Goal: Transaction & Acquisition: Obtain resource

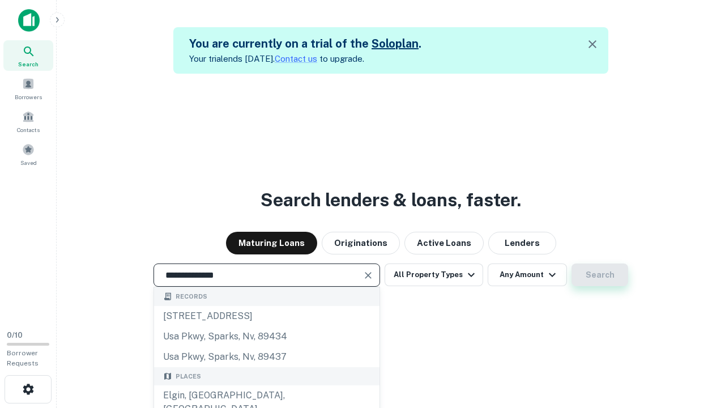
type input "**********"
click at [571, 263] on button "Search" at bounding box center [599, 274] width 57 height 23
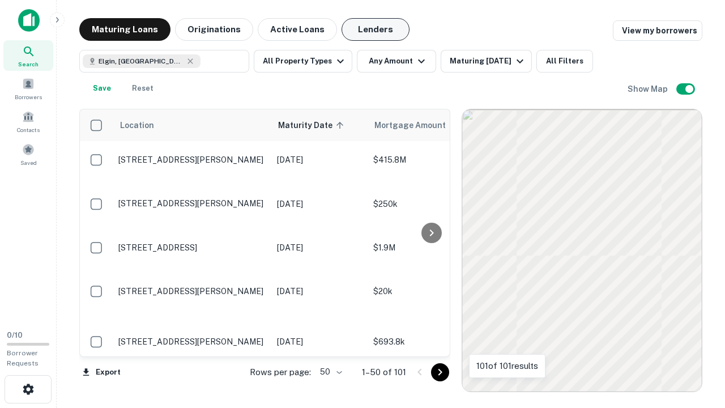
click at [375, 29] on button "Lenders" at bounding box center [375, 29] width 68 height 23
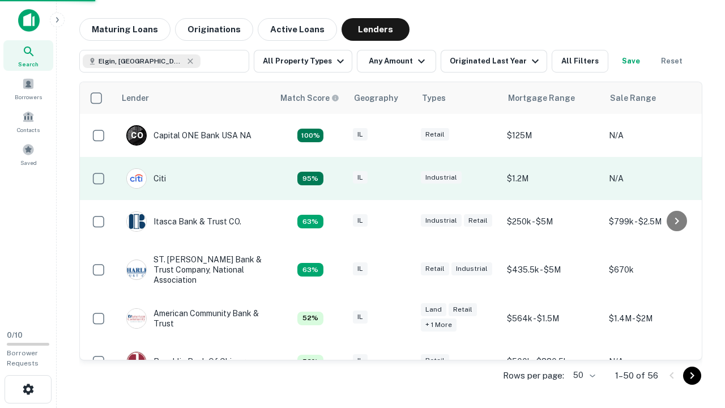
click at [402, 178] on div "IL" at bounding box center [381, 178] width 57 height 15
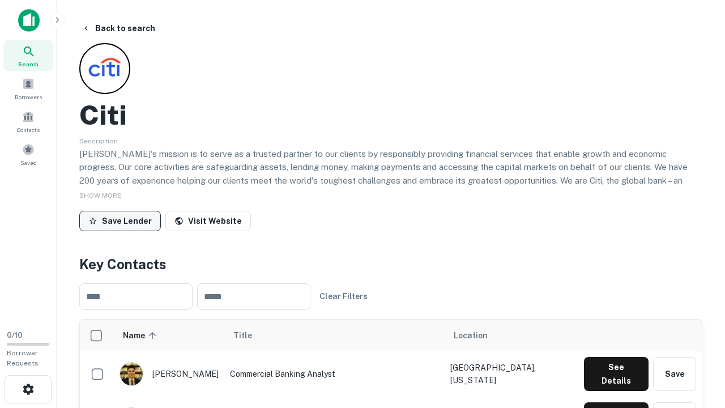
click at [120, 220] on button "Save Lender" at bounding box center [120, 221] width 82 height 20
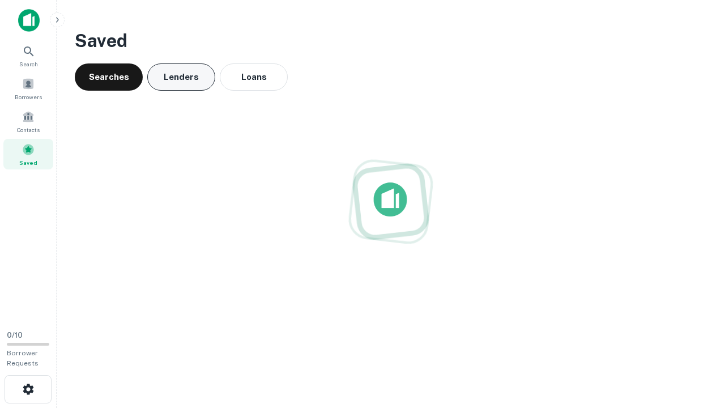
click at [181, 77] on button "Lenders" at bounding box center [181, 76] width 68 height 27
